Goal: Entertainment & Leisure: Consume media (video, audio)

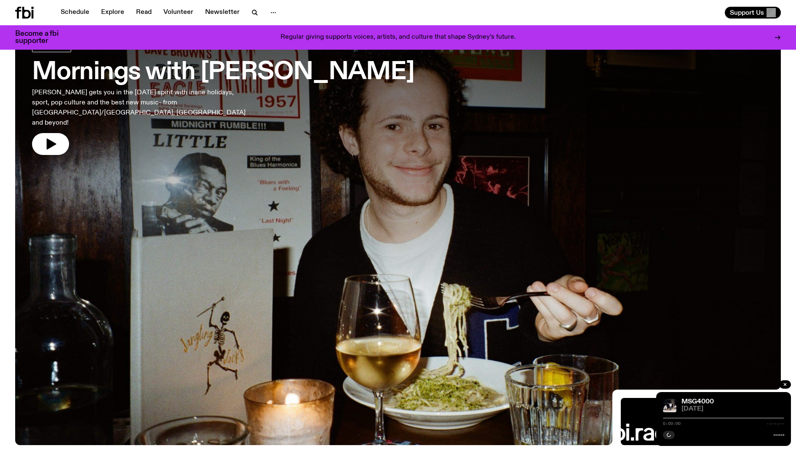
scroll to position [59, 0]
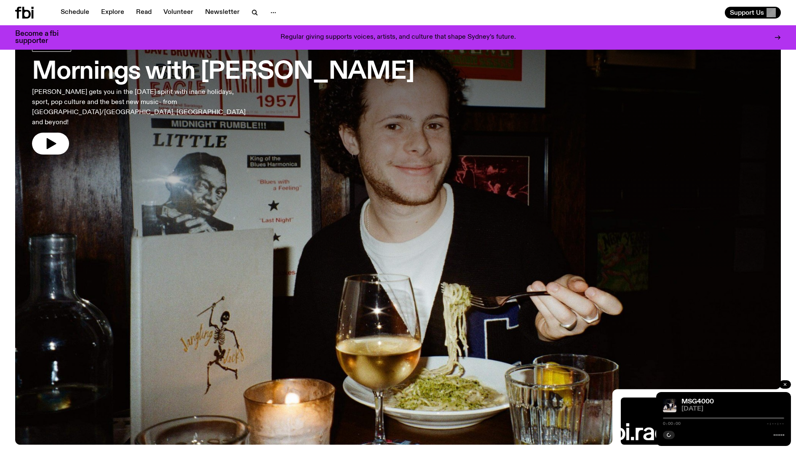
click at [781, 384] on button "button" at bounding box center [785, 384] width 12 height 8
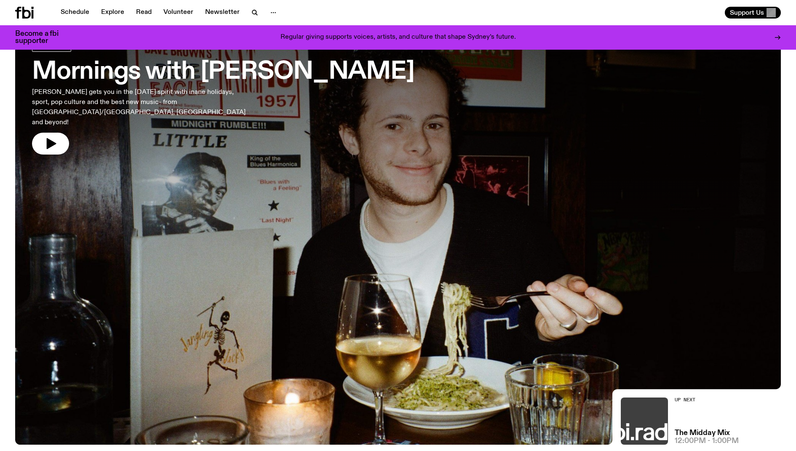
click at [651, 417] on img at bounding box center [644, 420] width 47 height 47
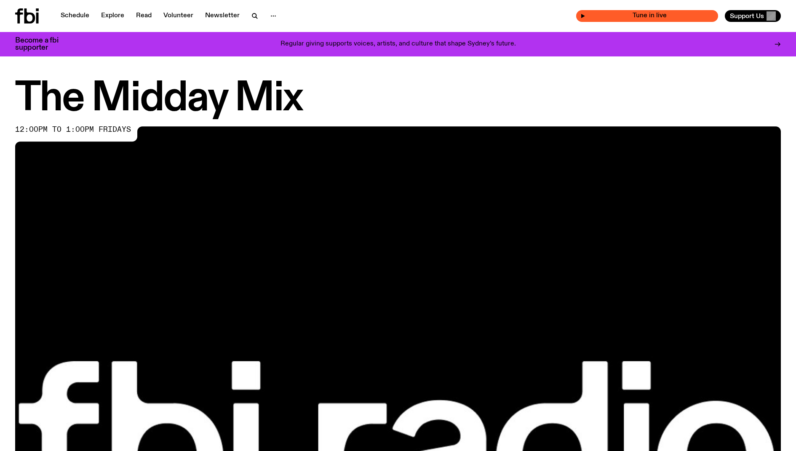
click at [648, 15] on span "Tune in live" at bounding box center [649, 16] width 128 height 6
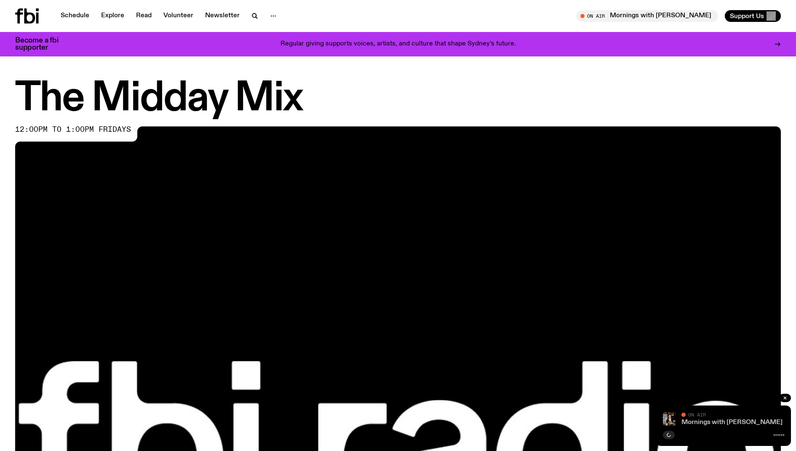
click at [698, 425] on link "Mornings with [PERSON_NAME]" at bounding box center [731, 422] width 101 height 7
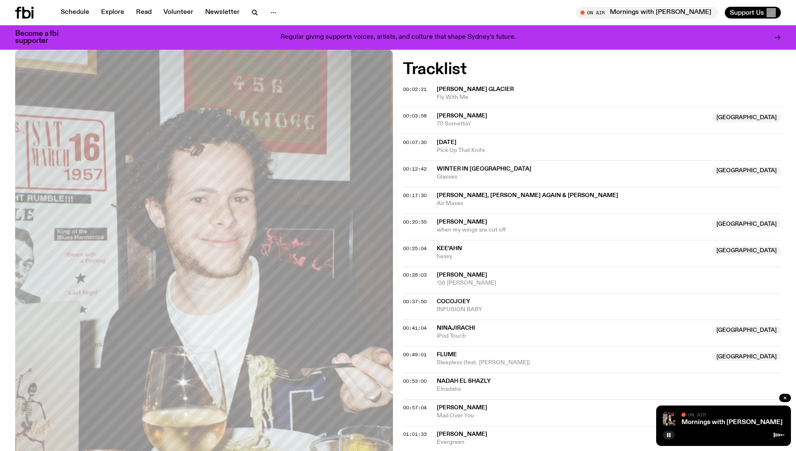
scroll to position [234, 0]
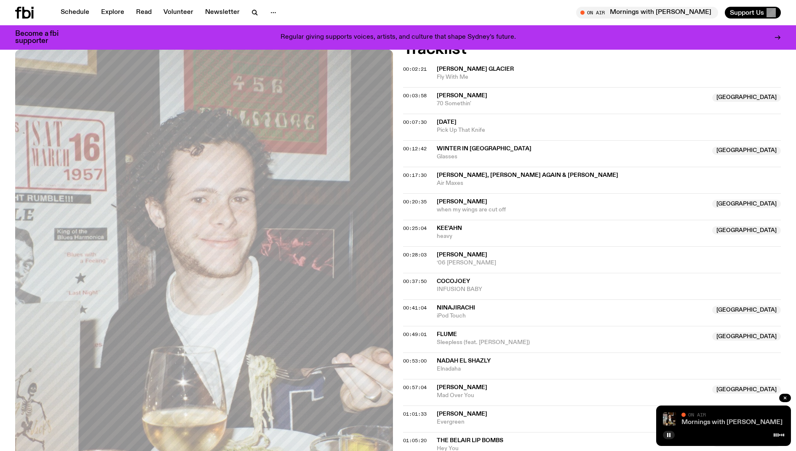
click at [691, 420] on link "Mornings with [PERSON_NAME]" at bounding box center [731, 422] width 101 height 7
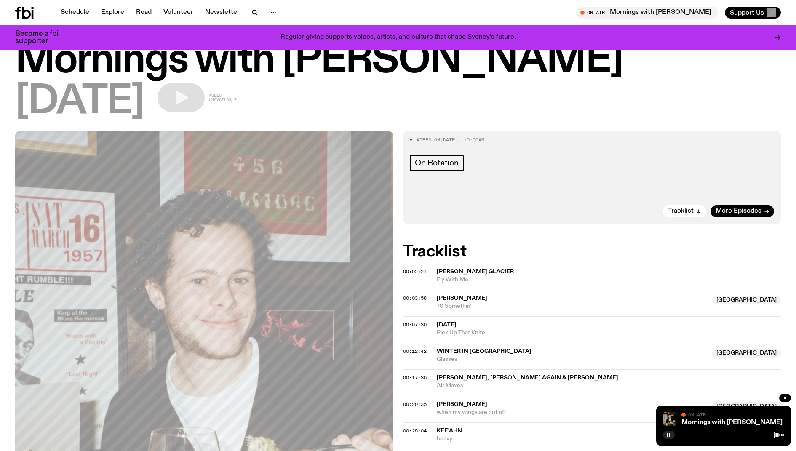
scroll to position [0, 0]
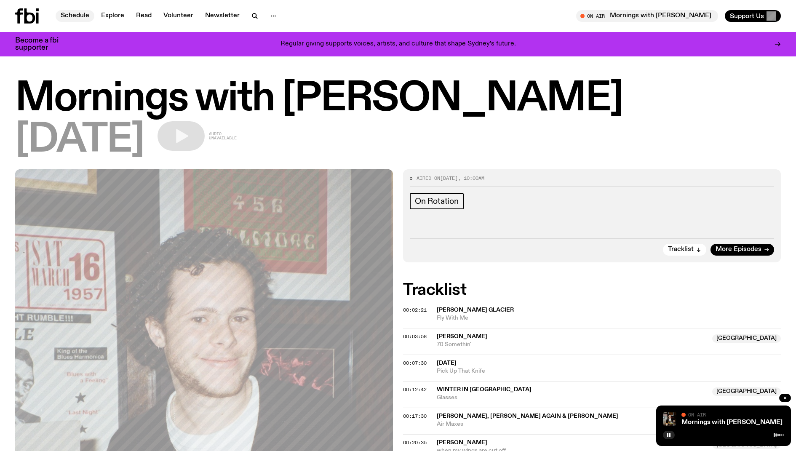
click at [78, 16] on link "Schedule" at bounding box center [75, 16] width 39 height 12
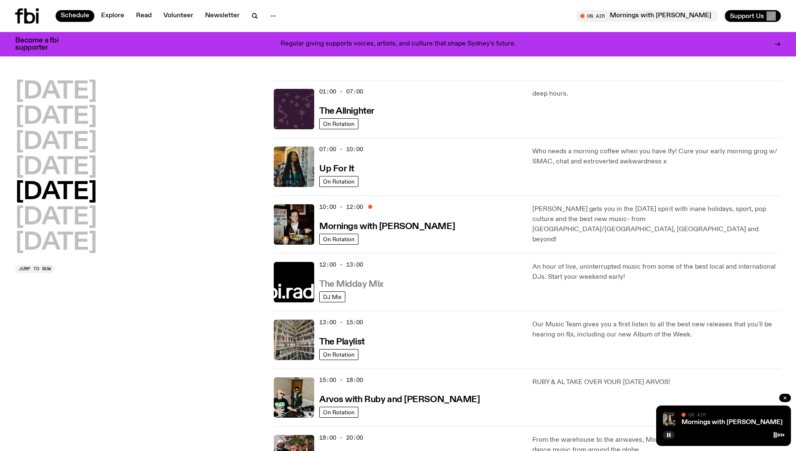
click at [323, 283] on h3 "The Midday Mix" at bounding box center [351, 284] width 64 height 9
